Goal: Information Seeking & Learning: Learn about a topic

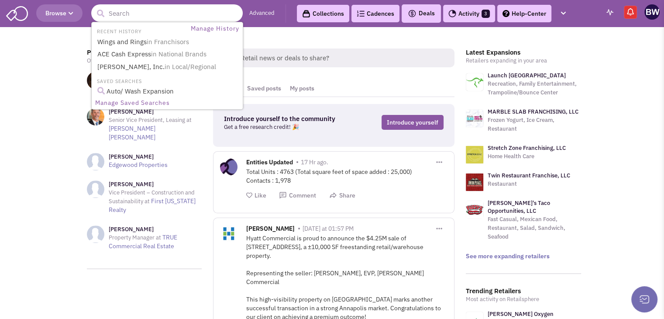
click at [158, 12] on input "text" at bounding box center [166, 12] width 151 height 17
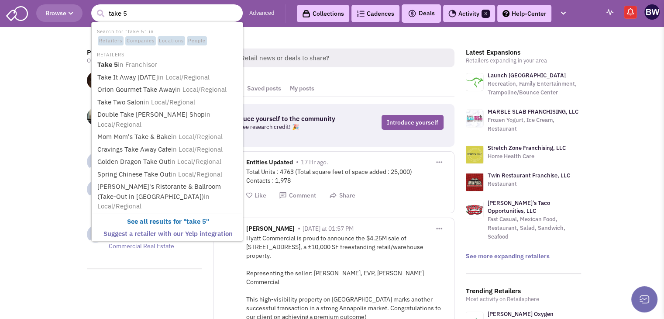
type input "take 5"
click at [94, 7] on button "submit" at bounding box center [100, 13] width 13 height 13
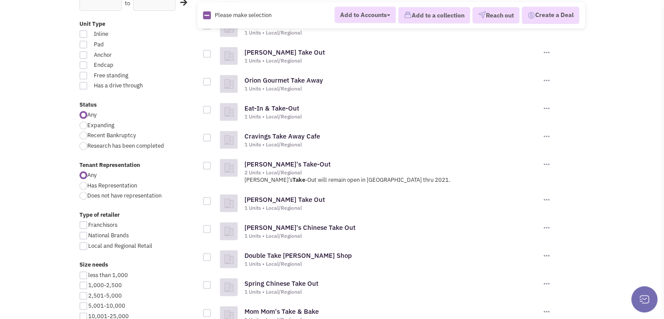
scroll to position [210, 0]
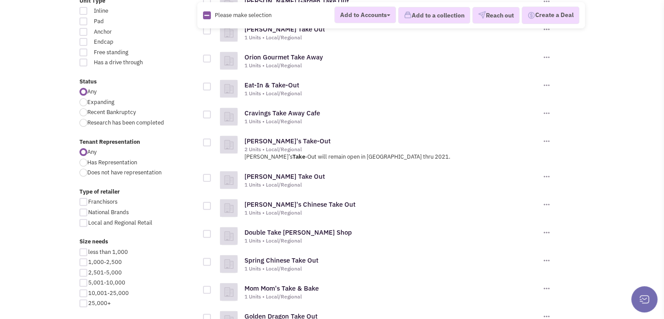
click at [82, 212] on div at bounding box center [83, 212] width 8 height 8
click at [88, 212] on input "National Brands" at bounding box center [91, 213] width 6 height 6
checkbox input "true"
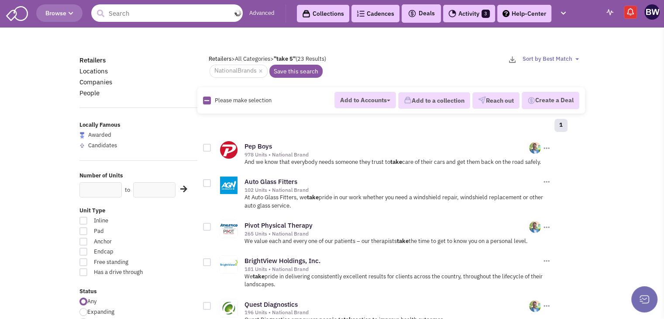
click at [138, 12] on input "text" at bounding box center [166, 12] width 151 height 17
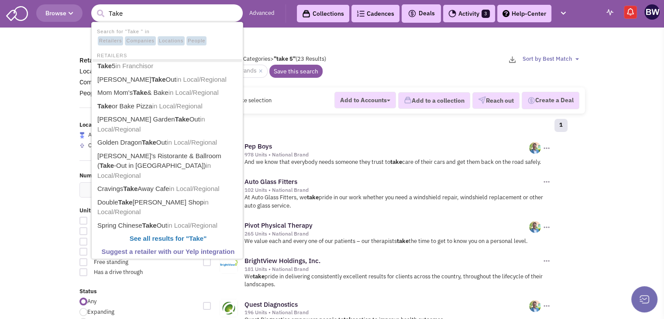
type input "Take %"
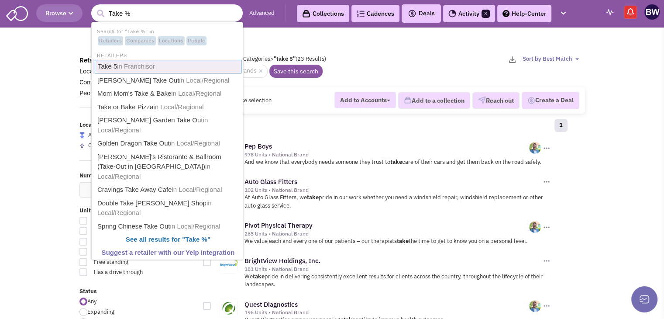
click at [117, 65] on span "in Franchisor" at bounding box center [136, 65] width 38 height 7
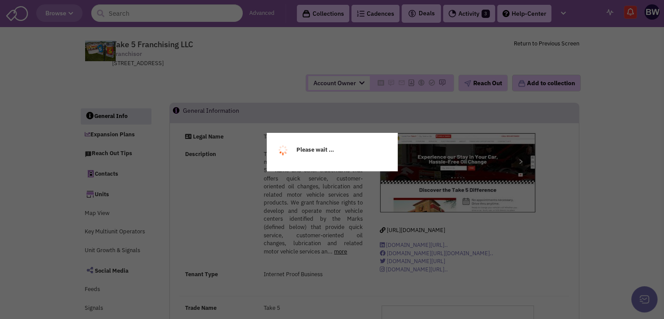
select select
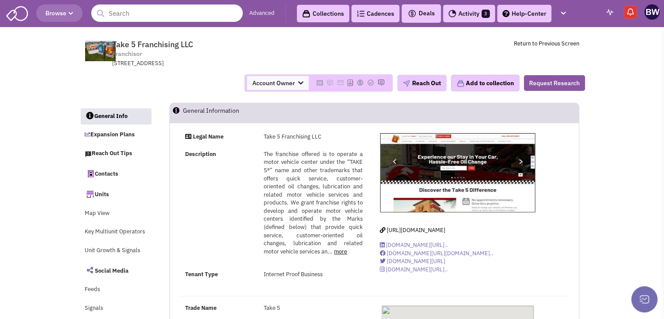
select select
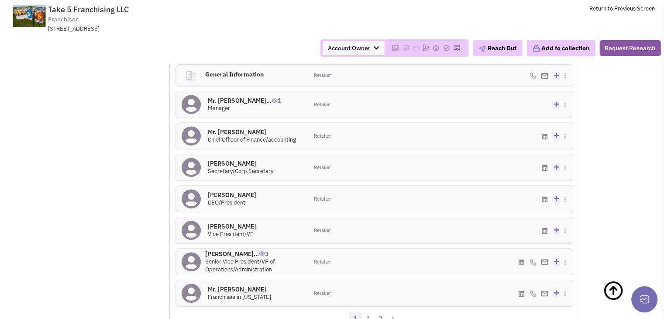
scroll to position [885, 0]
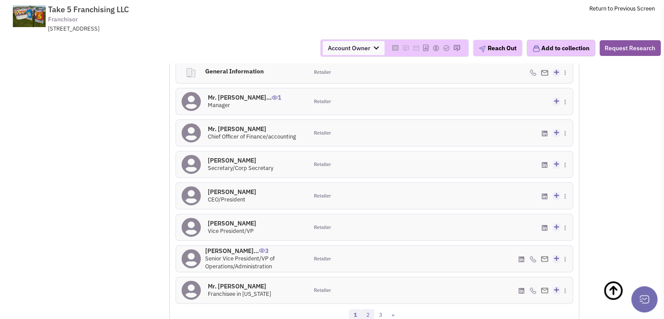
click at [368, 309] on link "2" at bounding box center [367, 315] width 13 height 13
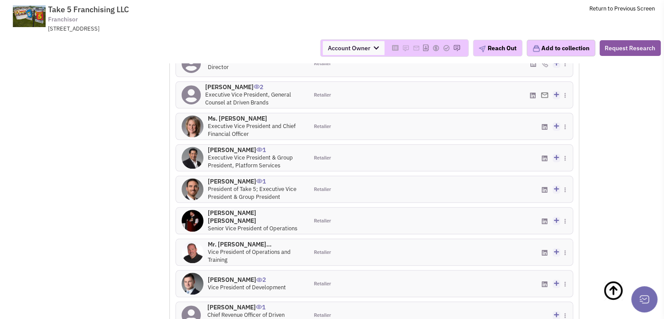
scroll to position [822, 0]
